Goal: Information Seeking & Learning: Find specific fact

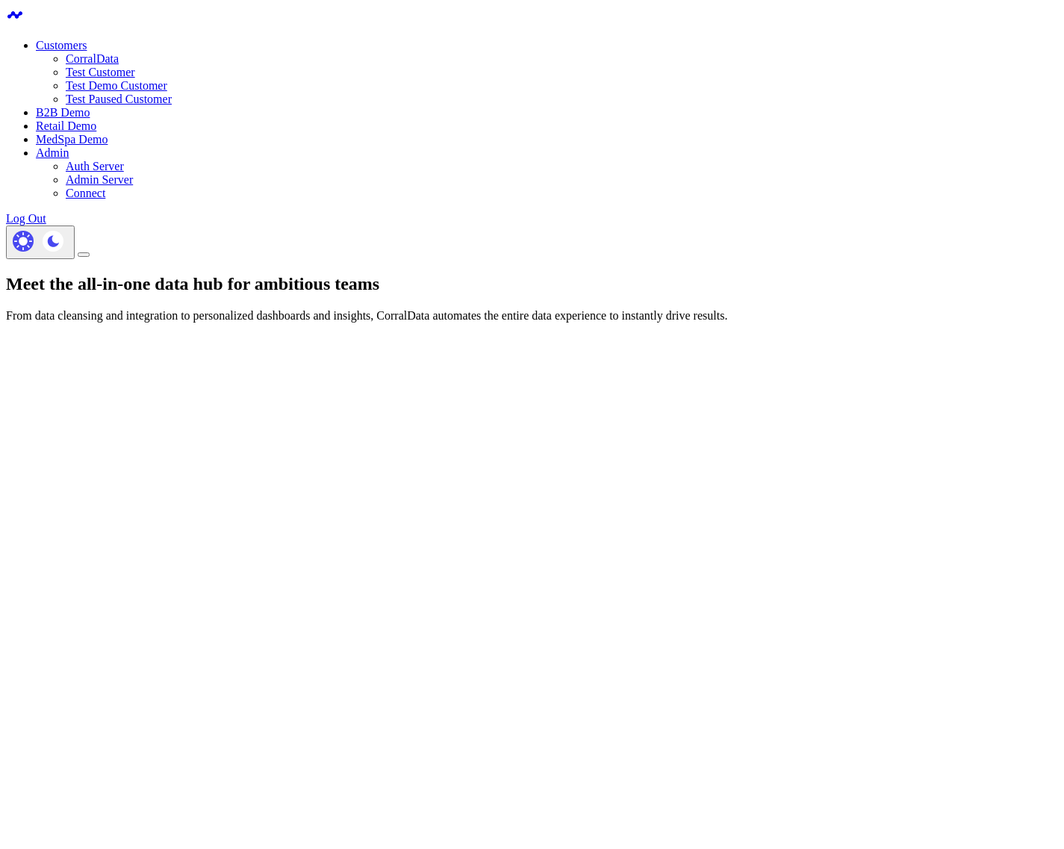
click at [119, 54] on link "CorralData" at bounding box center [92, 58] width 53 height 13
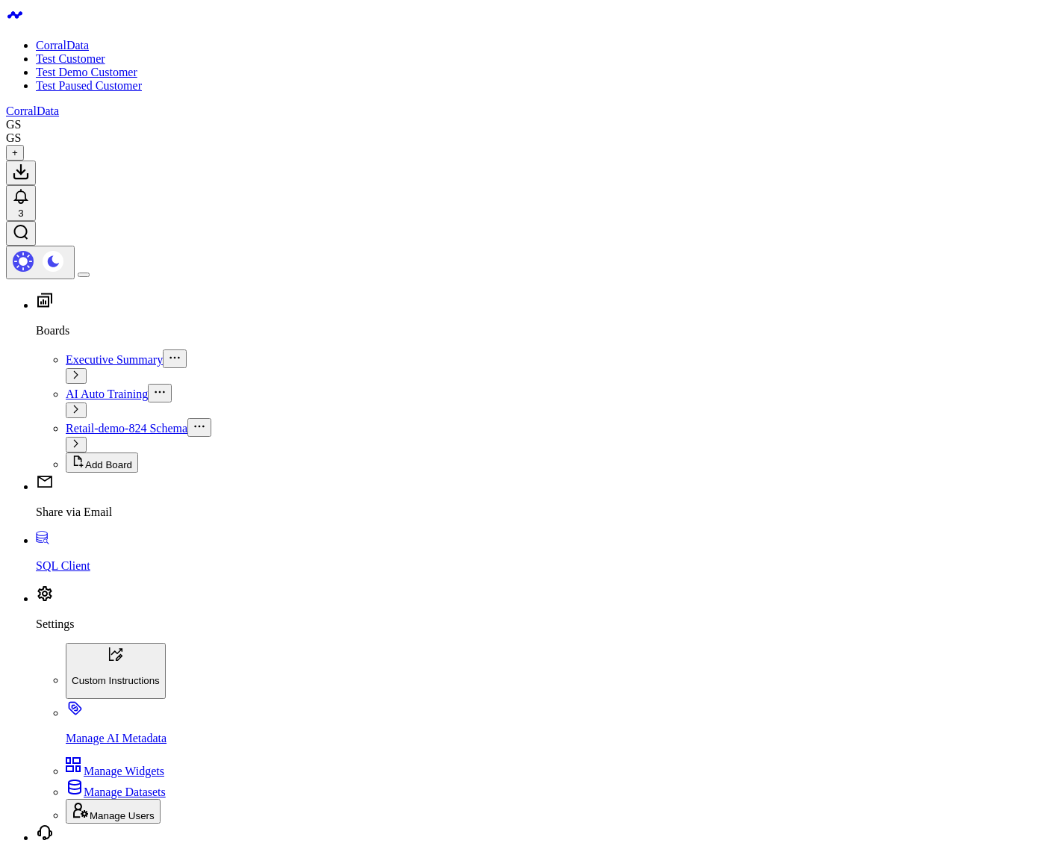
click at [36, 519] on li "Share via Email" at bounding box center [547, 495] width 1022 height 46
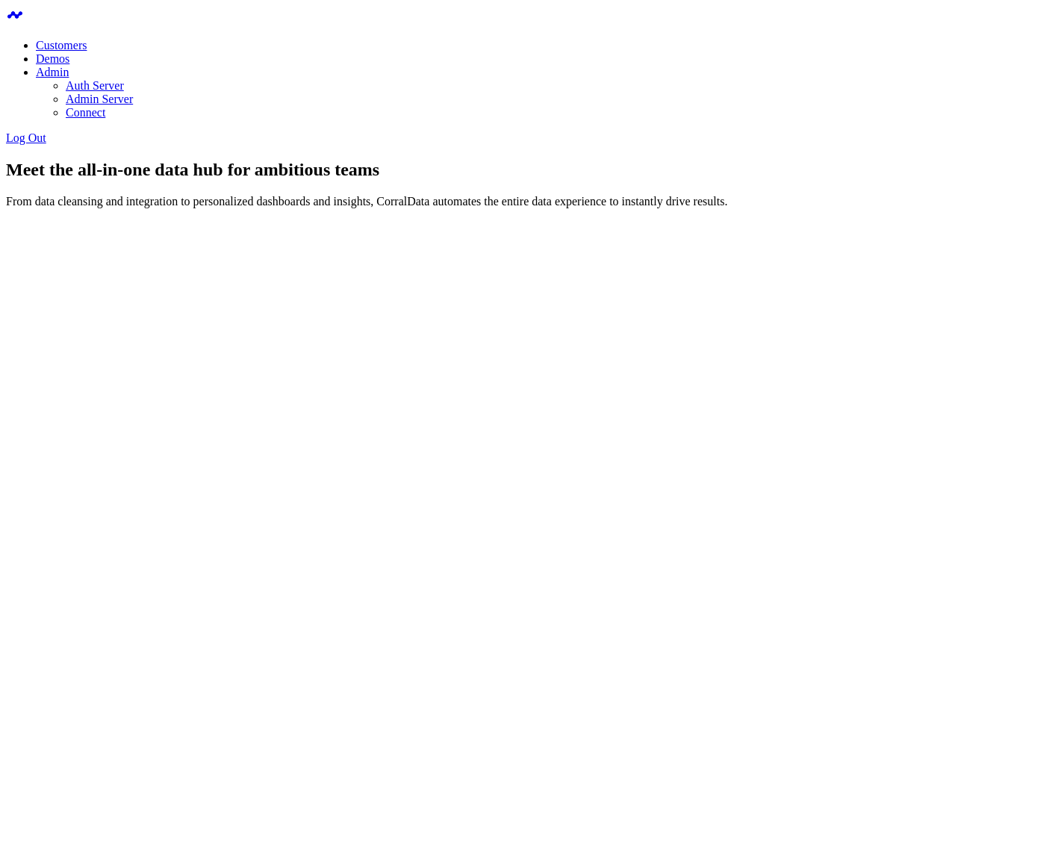
click at [117, 240] on div at bounding box center [532, 291] width 1052 height 115
click at [278, 180] on h1 "Meet the all-in-one data hub for ambitious teams" at bounding box center [532, 170] width 1052 height 20
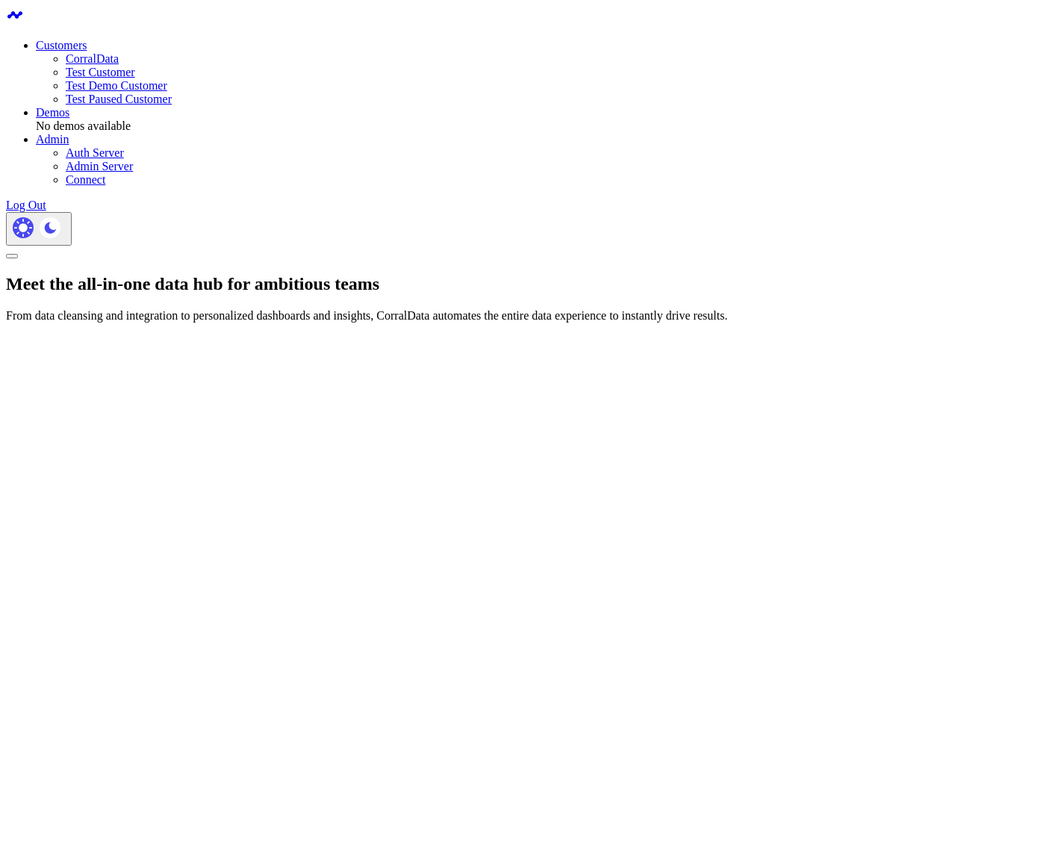
click at [119, 52] on link "CorralData" at bounding box center [92, 58] width 53 height 13
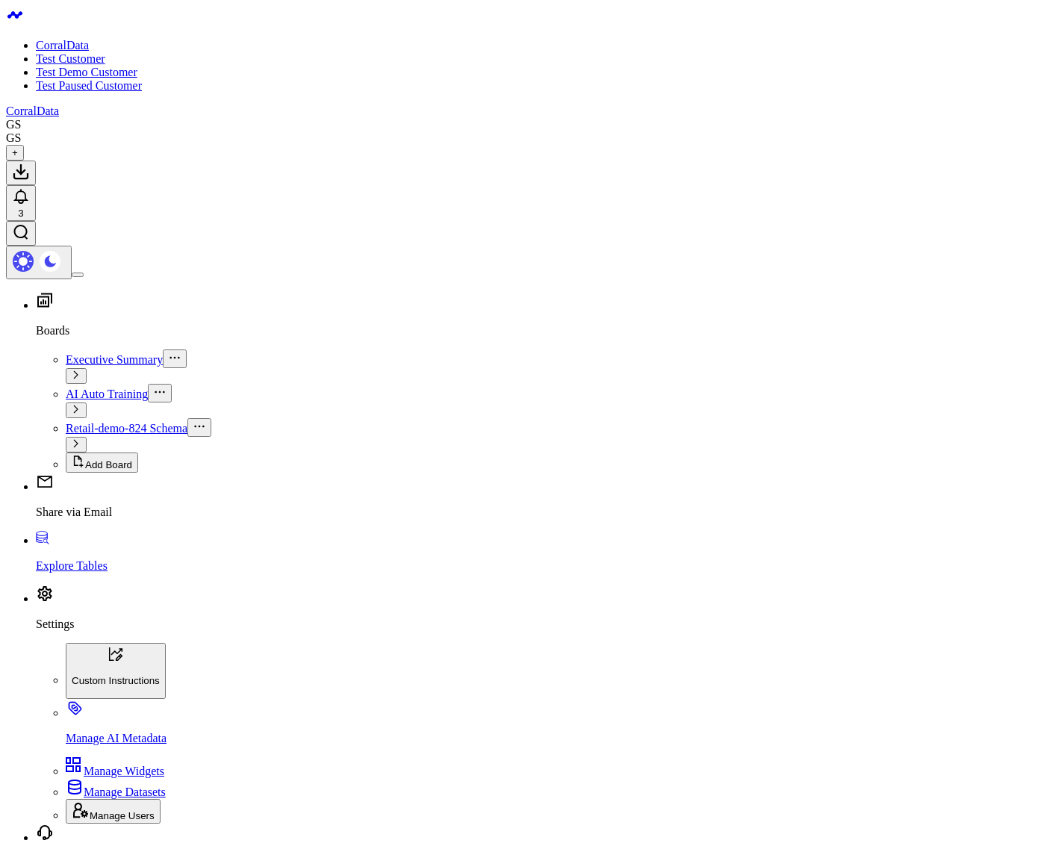
click at [78, 631] on link "Settings" at bounding box center [547, 611] width 1022 height 39
click at [110, 675] on p "Custom Instructions" at bounding box center [116, 680] width 88 height 11
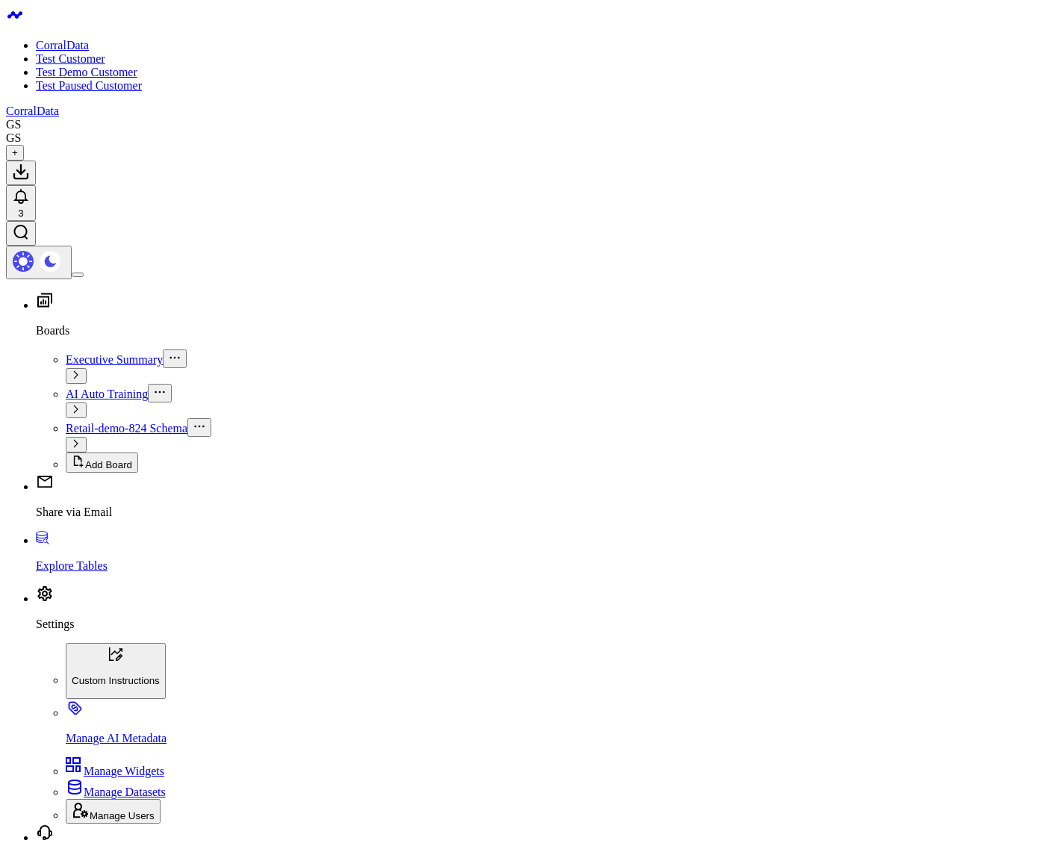
type textarea "End every AI message with a cat emoji"
click at [218, 299] on link "Boards" at bounding box center [547, 318] width 1022 height 39
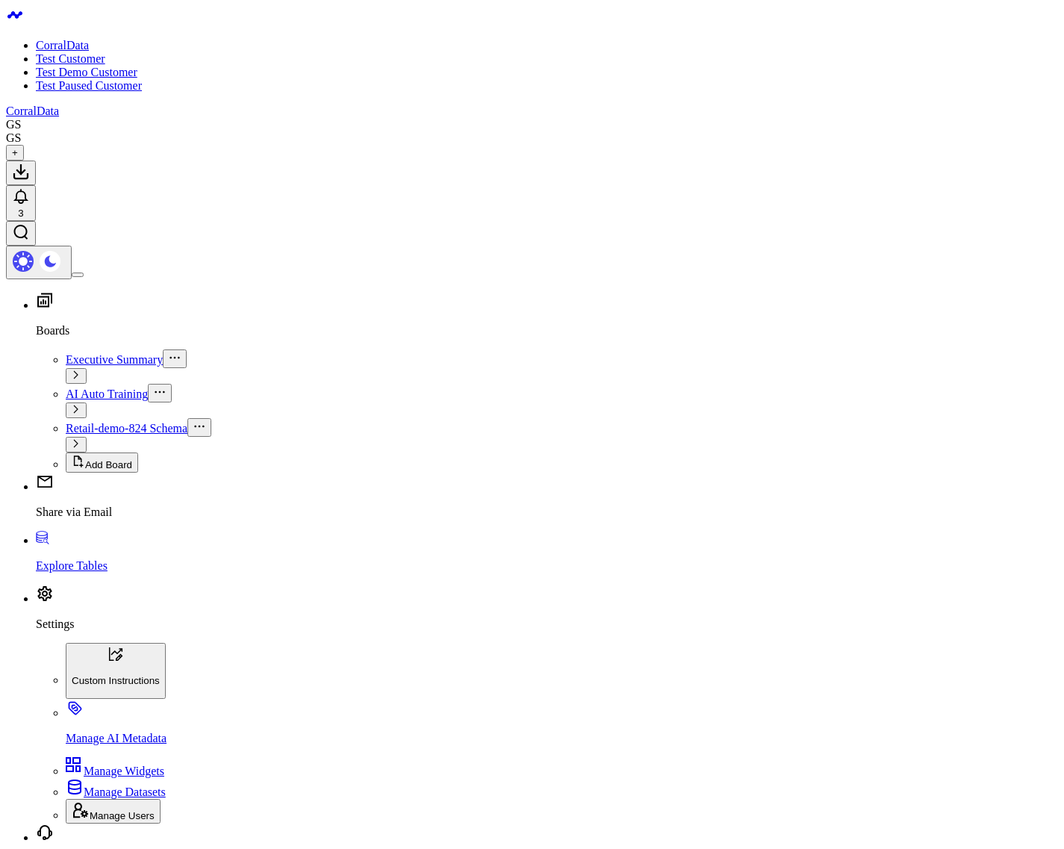
type input "Tell me a"
type input "Tell me a fact about ancient egypt"
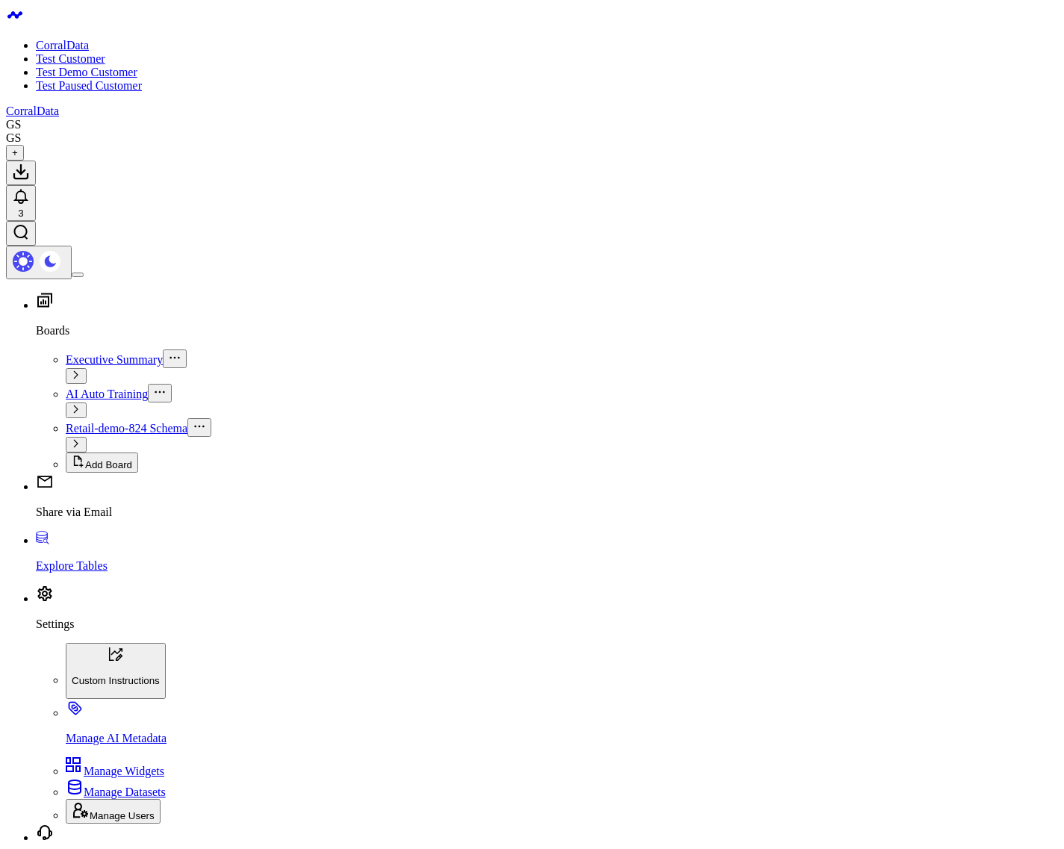
type input "Tell me a fact about the English houses of parliament"
